Goal: Find specific page/section: Find specific page/section

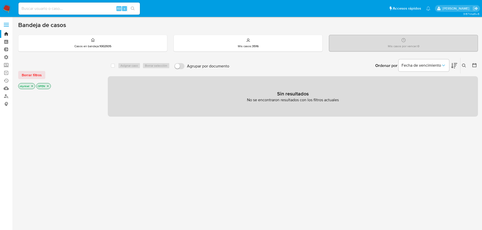
click at [5, 23] on span at bounding box center [6, 23] width 5 height 1
click at [0, 0] on input "checkbox" at bounding box center [0, 0] width 0 height 0
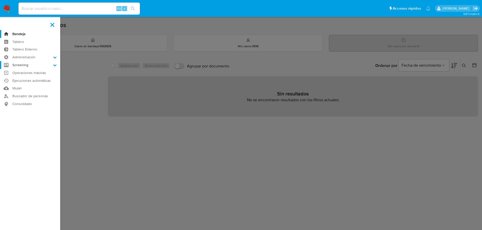
click at [22, 65] on label "Screening" at bounding box center [30, 65] width 60 height 8
click at [0, 0] on input "Screening" at bounding box center [0, 0] width 0 height 0
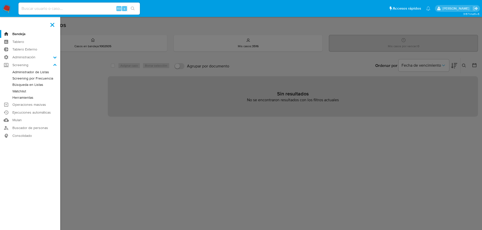
click at [23, 71] on link "Administrador de Listas" at bounding box center [30, 72] width 60 height 6
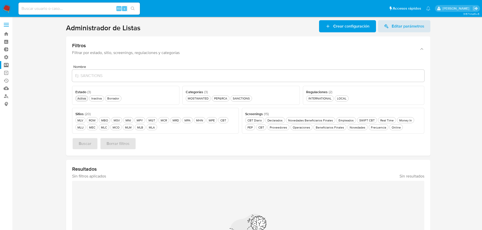
click at [82, 99] on div "Activa Activa" at bounding box center [81, 98] width 10 height 4
click at [224, 122] on div "CBT CBT" at bounding box center [223, 120] width 8 height 4
click at [257, 123] on button "CBT Diario CBT Diario" at bounding box center [254, 120] width 19 height 6
click at [81, 146] on span "Buscar" at bounding box center [85, 143] width 13 height 11
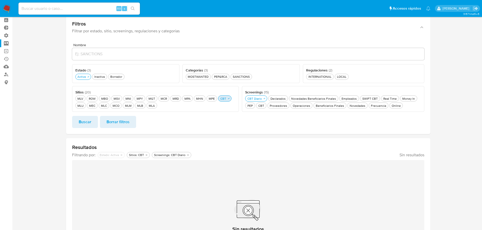
scroll to position [20, 0]
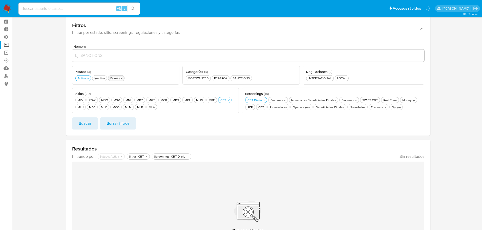
click at [115, 76] on div "Borrador Borrador" at bounding box center [116, 78] width 14 height 4
click at [85, 121] on span "Buscar" at bounding box center [85, 123] width 13 height 11
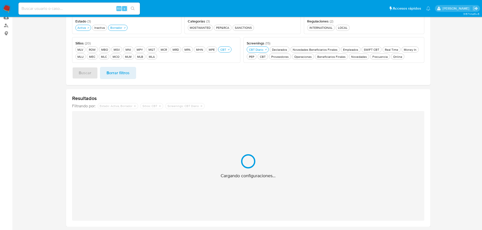
scroll to position [38, 0]
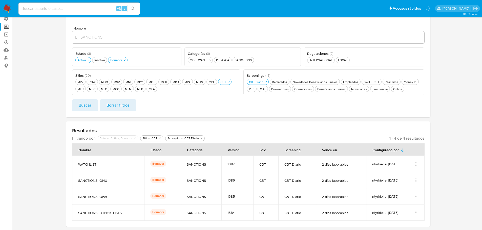
click at [416, 215] on icon "Acciones" at bounding box center [415, 212] width 5 height 5
click at [398, 191] on button "Ver detalles" at bounding box center [396, 187] width 46 height 13
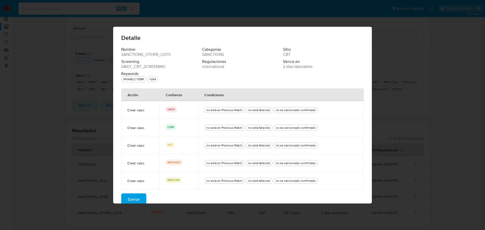
click at [131, 200] on span "Cerrar" at bounding box center [134, 199] width 12 height 11
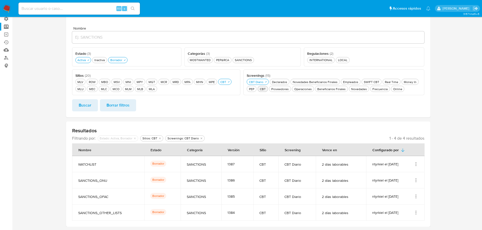
click at [262, 92] on button "CBT CBT" at bounding box center [262, 89] width 10 height 6
click at [87, 110] on span "Buscar" at bounding box center [85, 105] width 13 height 11
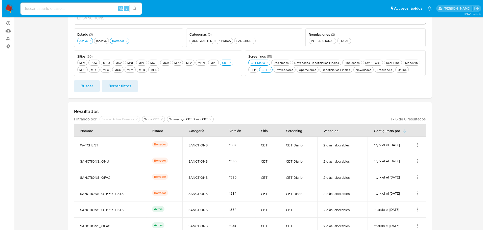
scroll to position [83, 0]
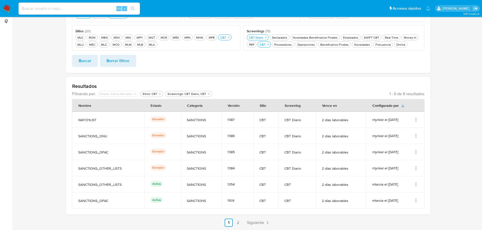
click at [417, 184] on icon "Acciones" at bounding box center [415, 184] width 5 height 5
click at [394, 195] on button "Ver detalles" at bounding box center [396, 196] width 46 height 13
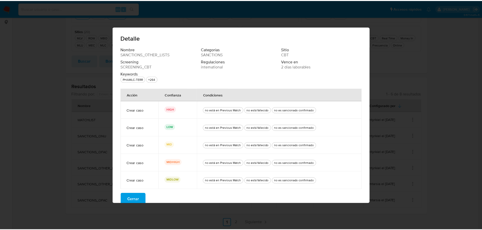
scroll to position [6, 0]
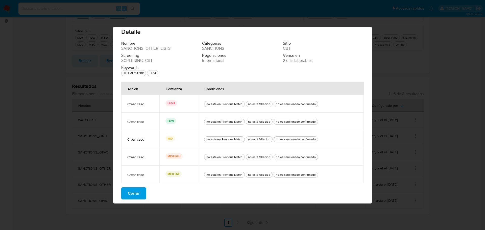
click at [136, 193] on span "Cerrar" at bounding box center [134, 193] width 12 height 11
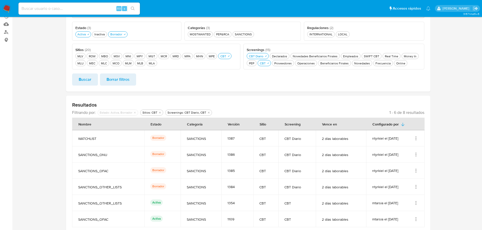
scroll to position [32, 0]
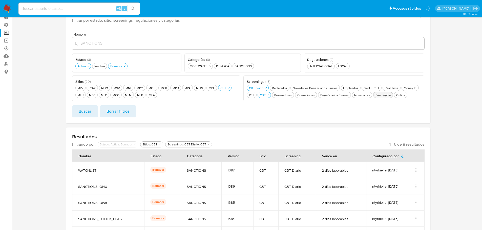
click at [383, 97] on div "Frecuencia Frecuencia" at bounding box center [382, 95] width 17 height 4
click at [87, 113] on span "Buscar" at bounding box center [85, 111] width 13 height 11
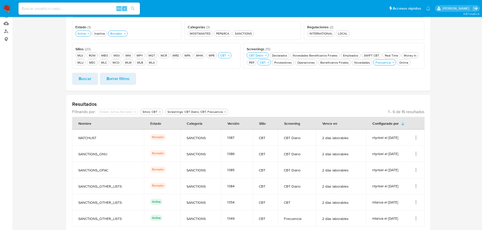
scroll to position [83, 0]
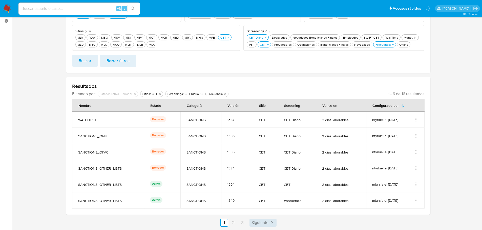
click at [263, 221] on span "Siguiente" at bounding box center [259, 223] width 17 height 4
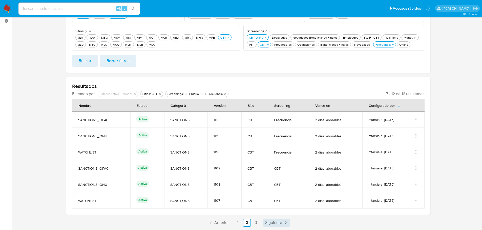
click at [263, 221] on link "Siguiente" at bounding box center [276, 223] width 27 height 8
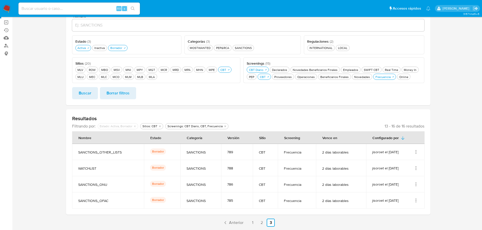
scroll to position [51, 0]
click at [233, 224] on span "Anterior" at bounding box center [236, 223] width 14 height 4
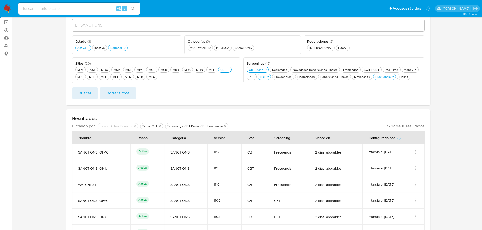
click at [233, 224] on td "1108" at bounding box center [224, 217] width 34 height 16
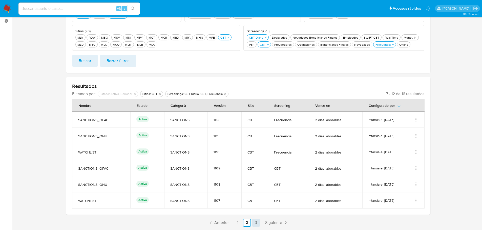
click at [254, 221] on link "3" at bounding box center [256, 223] width 8 height 8
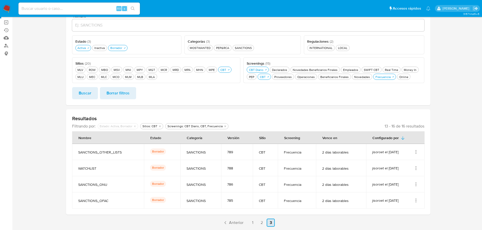
scroll to position [51, 0]
drag, startPoint x: 128, startPoint y: 152, endPoint x: 78, endPoint y: 155, distance: 49.9
click at [78, 155] on td "SANCTIONS_OTHER_LISTS" at bounding box center [108, 152] width 72 height 16
click at [147, 176] on td "Borrador" at bounding box center [162, 168] width 36 height 16
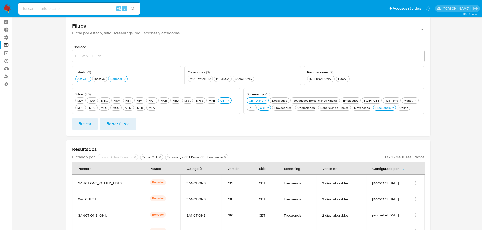
scroll to position [0, 0]
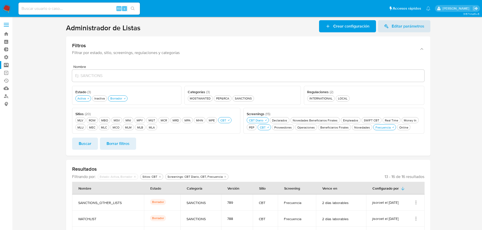
click at [124, 78] on input "Nombre" at bounding box center [248, 76] width 352 height 7
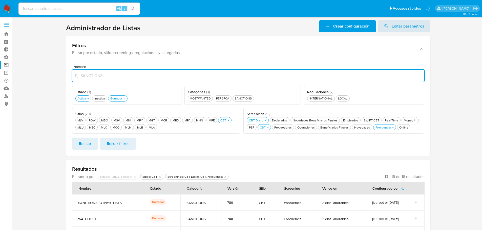
paste input "SANCTIONS_OTHER_LISTS"
type input "SANCTIONS_OTHER_LISTS"
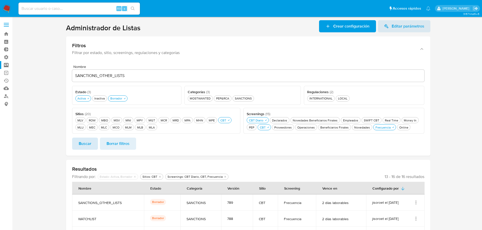
click at [87, 142] on span "Buscar" at bounding box center [85, 143] width 13 height 11
